Goal: Find contact information: Find contact information

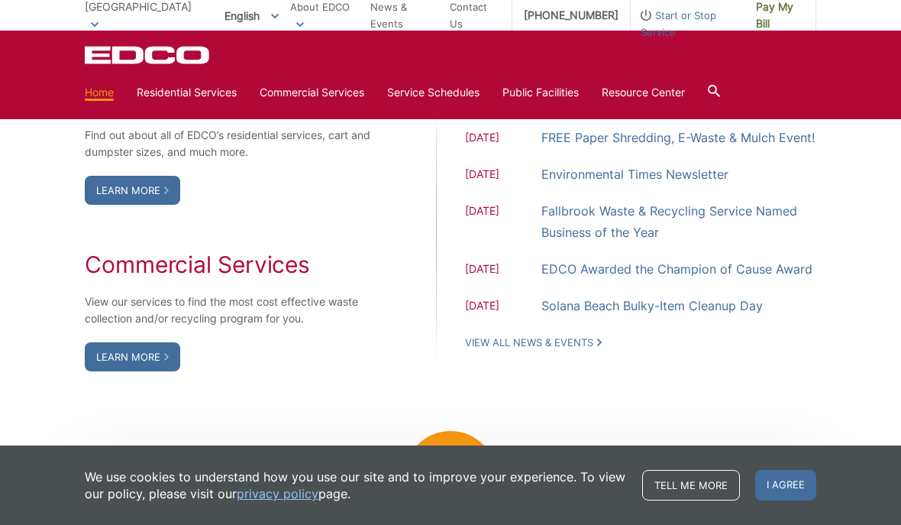
scroll to position [1307, 0]
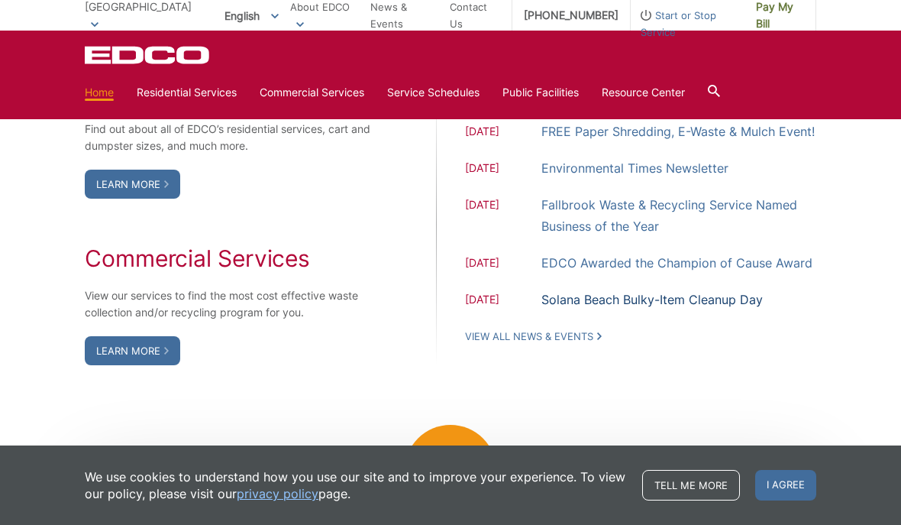
click at [695, 310] on link "Solana Beach Bulky-Item Cleanup Day" at bounding box center [651, 299] width 221 height 21
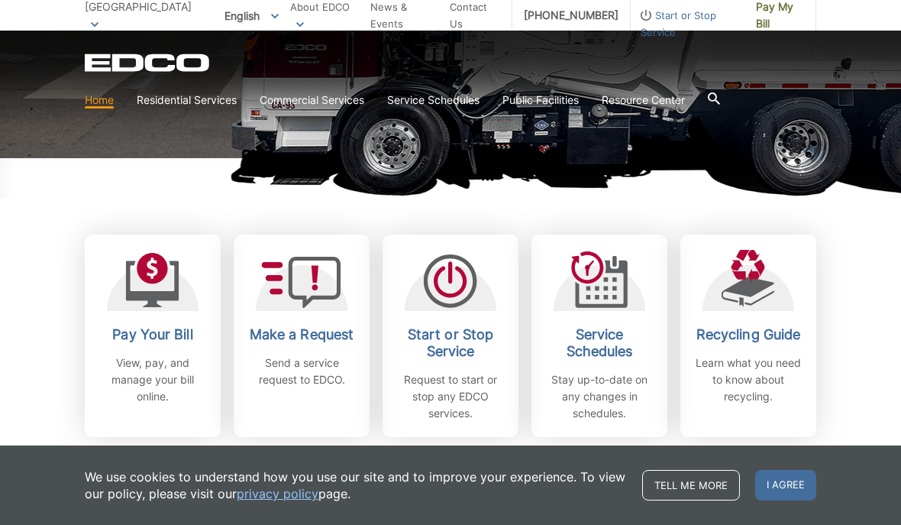
scroll to position [350, 0]
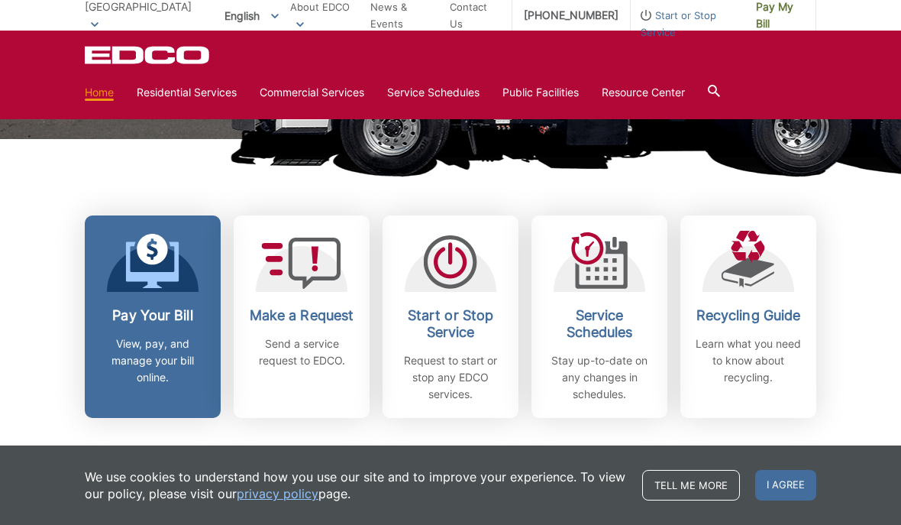
click at [160, 351] on p "View, pay, and manage your bill online." at bounding box center [152, 360] width 113 height 50
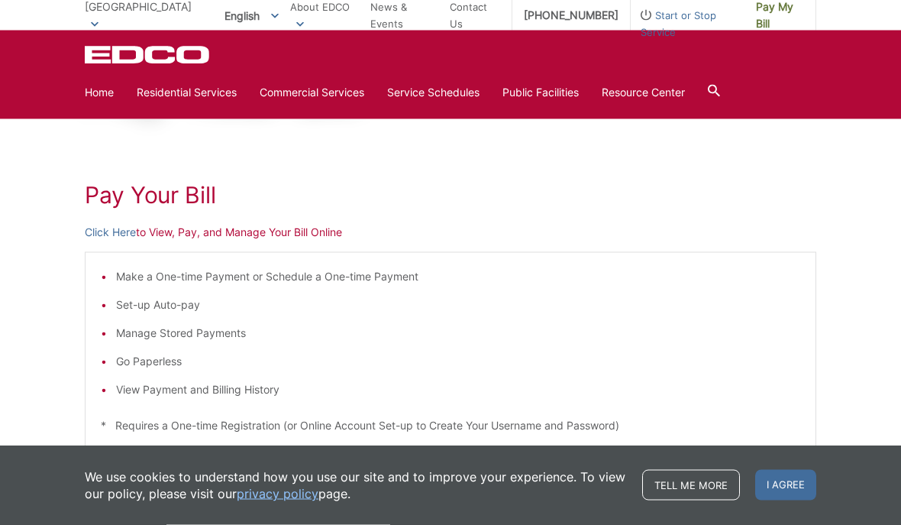
scroll to position [163, 0]
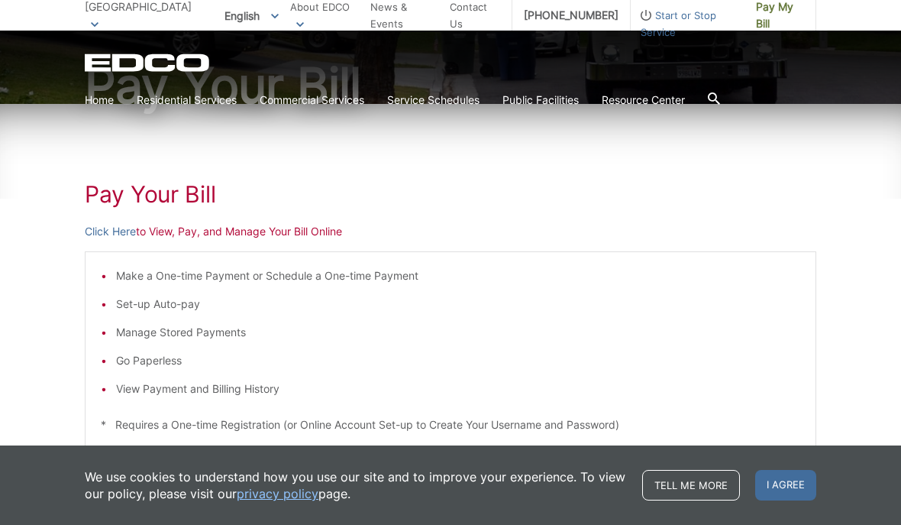
click at [267, 235] on p "Click Here to View, Pay, and Manage Your Bill Online" at bounding box center [451, 231] width 732 height 17
click at [268, 244] on div "Pay Your Bill Click Here to View, Pay, and Manage Your Bill Online Make a One-t…" at bounding box center [451, 412] width 732 height 616
click at [283, 238] on p "Click Here to View, Pay, and Manage Your Bill Online" at bounding box center [451, 231] width 732 height 17
click at [116, 228] on link "Click Here" at bounding box center [110, 231] width 51 height 17
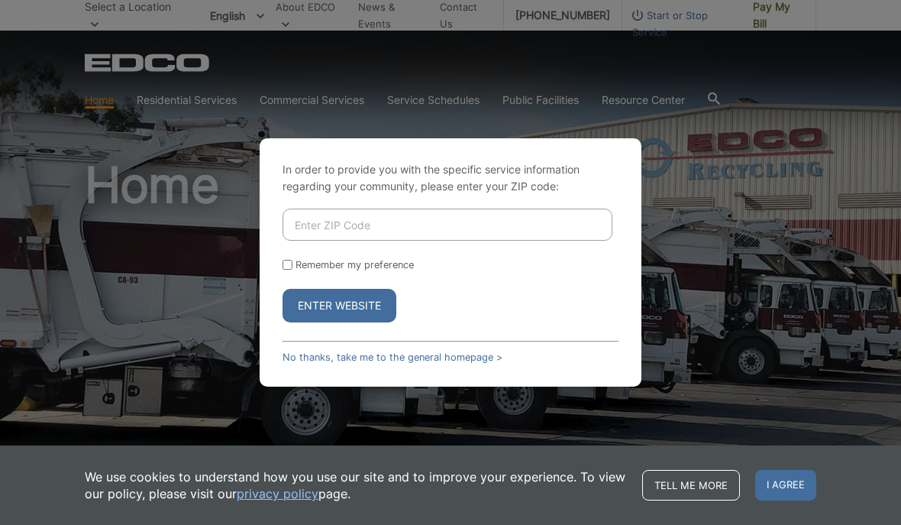
click at [371, 322] on button "Enter Website" at bounding box center [340, 306] width 114 height 34
click at [362, 322] on button "Enter Website" at bounding box center [340, 306] width 114 height 34
click at [451, 363] on link "No thanks, take me to the general homepage >" at bounding box center [393, 356] width 220 height 11
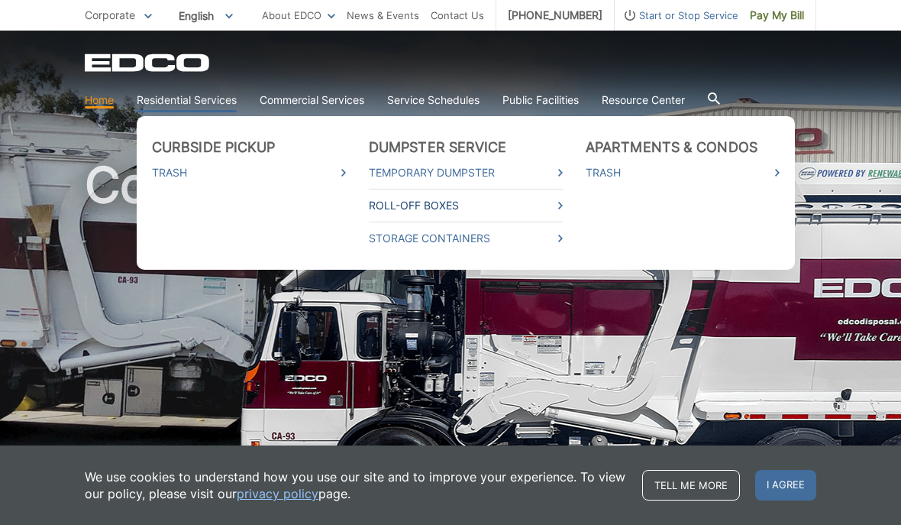
click at [562, 207] on icon at bounding box center [560, 206] width 5 height 8
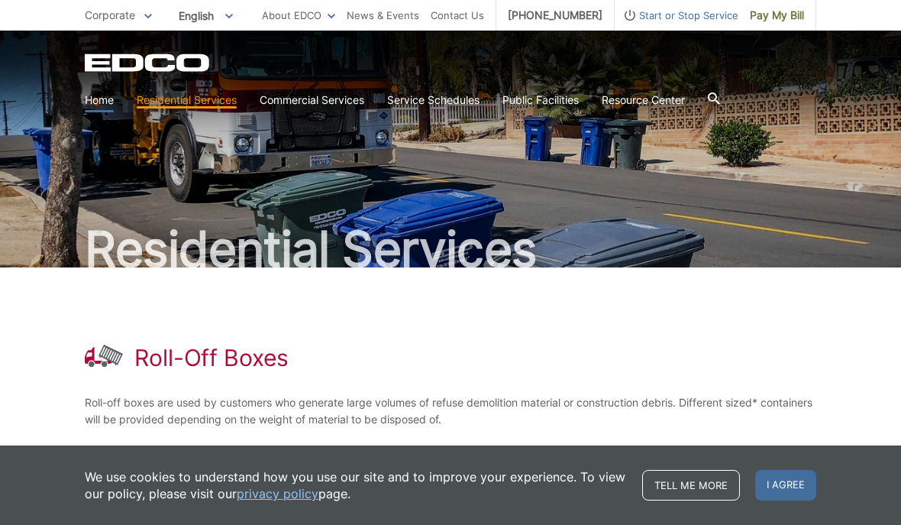
click at [102, 108] on link "Home" at bounding box center [99, 100] width 29 height 17
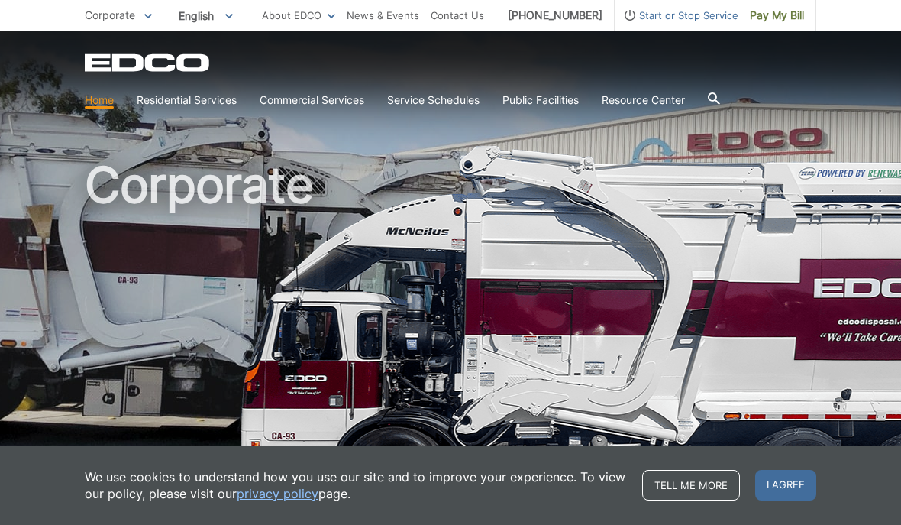
click at [552, 357] on h1 "Corporate" at bounding box center [451, 327] width 732 height 335
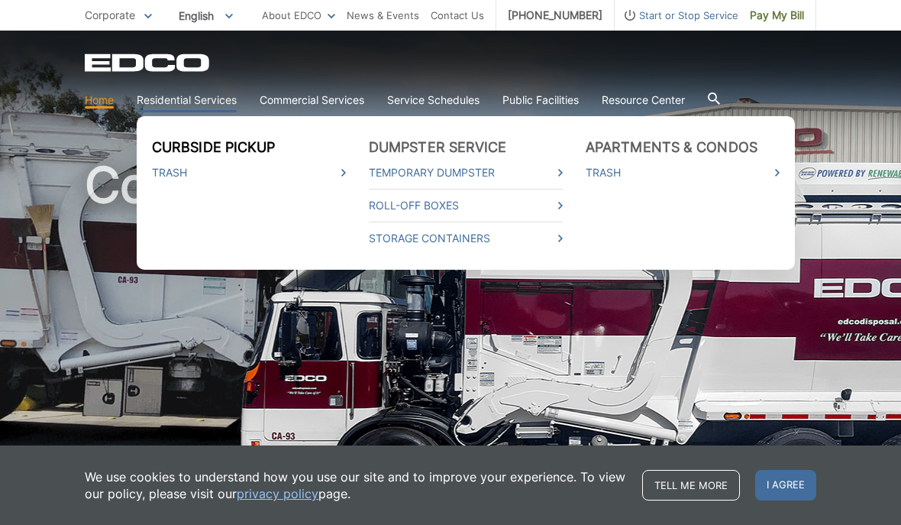
click at [189, 156] on link "Curbside Pickup" at bounding box center [214, 147] width 124 height 17
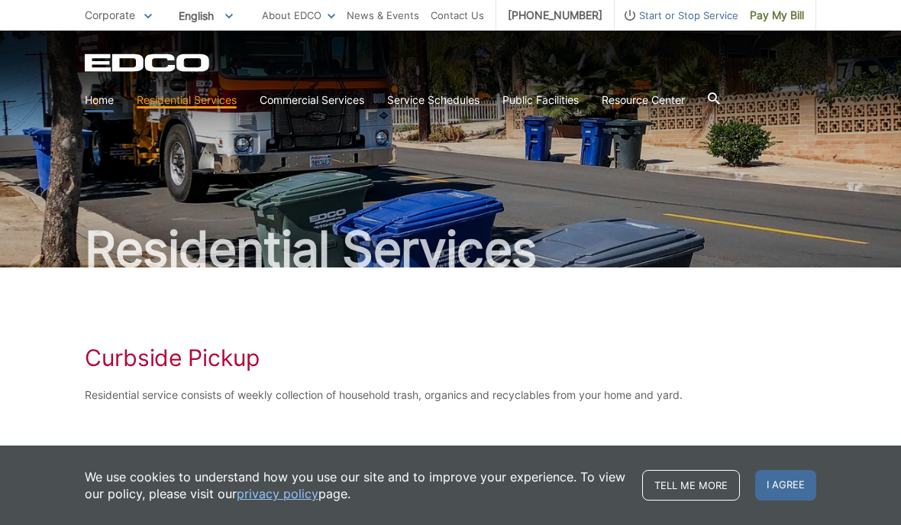
click at [109, 102] on link "Home" at bounding box center [99, 100] width 29 height 17
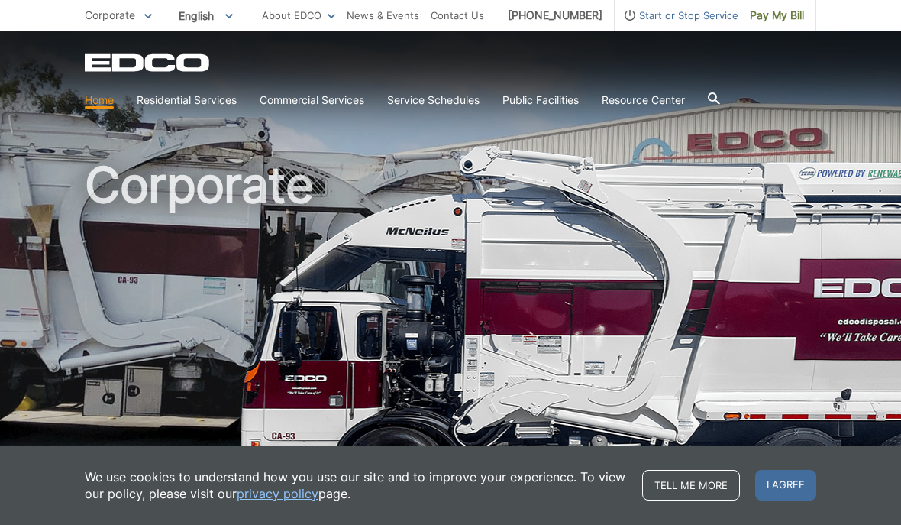
click at [105, 105] on link "Home" at bounding box center [99, 100] width 29 height 17
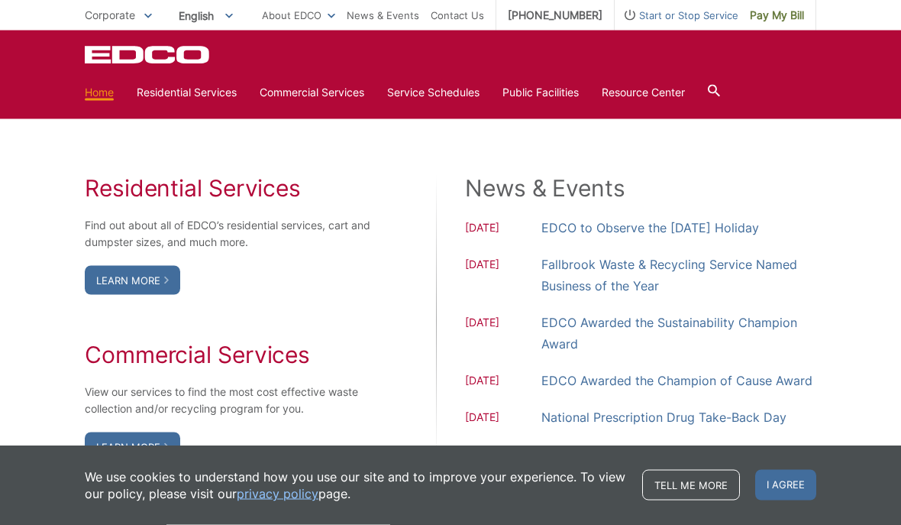
scroll to position [1034, 0]
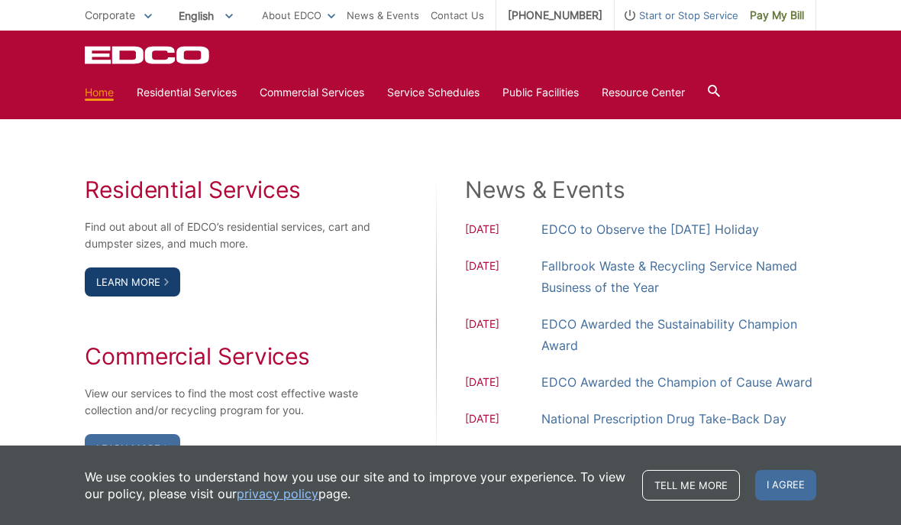
click at [142, 296] on link "Learn More" at bounding box center [132, 281] width 95 height 29
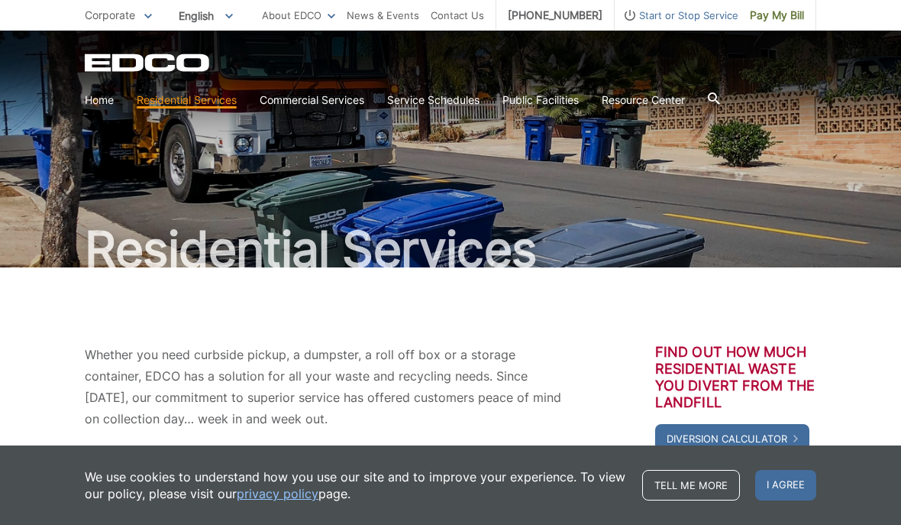
click at [720, 102] on icon at bounding box center [714, 98] width 12 height 12
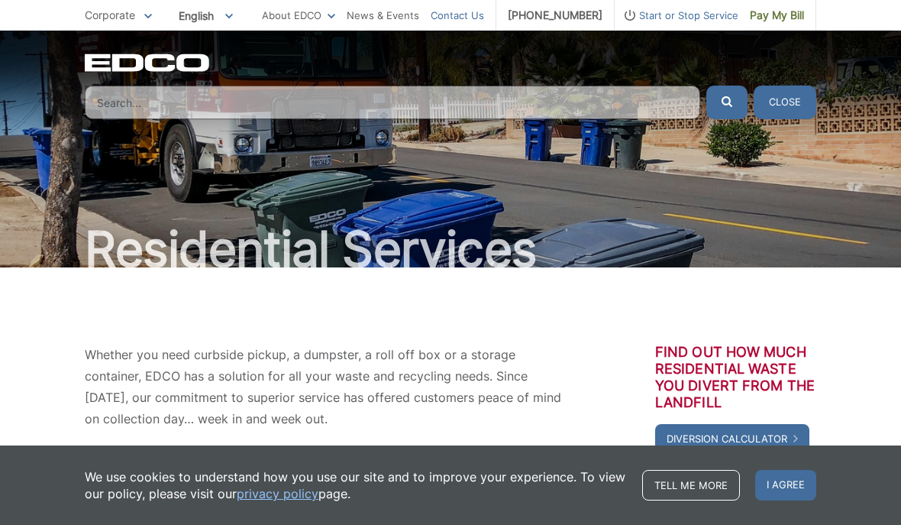
click at [473, 21] on link "Contact Us" at bounding box center [457, 15] width 53 height 17
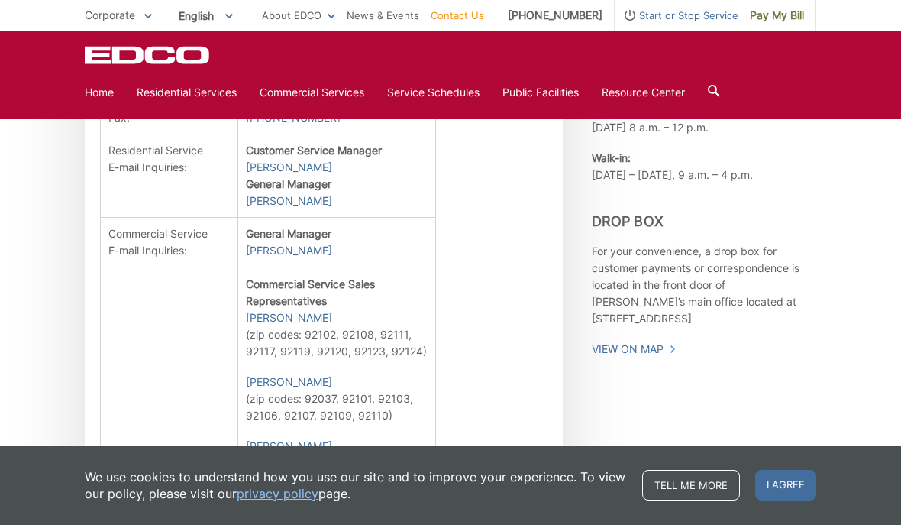
scroll to position [667, 0]
click at [255, 175] on link "Caroline Atkinson" at bounding box center [289, 166] width 86 height 17
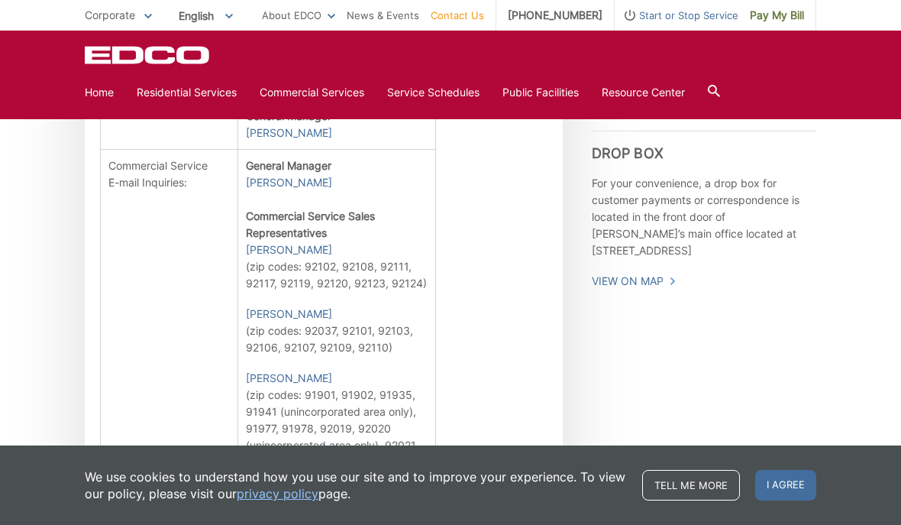
scroll to position [735, 0]
